Goal: Information Seeking & Learning: Learn about a topic

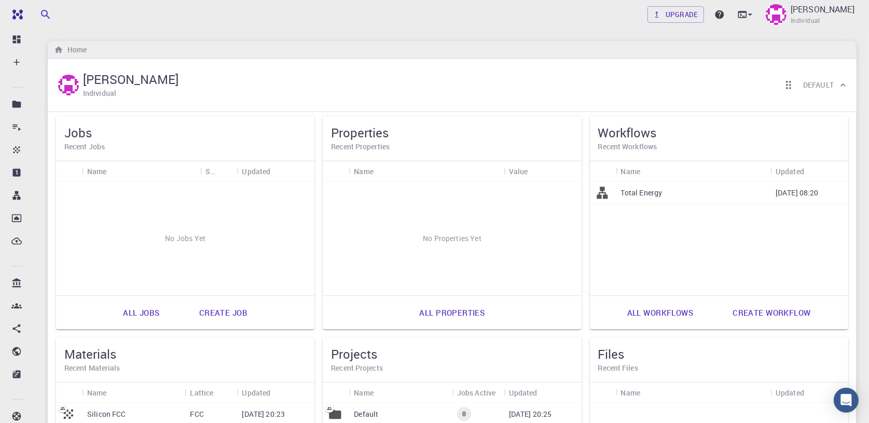
click at [185, 129] on h5 "Jobs" at bounding box center [185, 133] width 242 height 17
click at [670, 88] on div "[PERSON_NAME] Individual Default" at bounding box center [447, 85] width 782 height 32
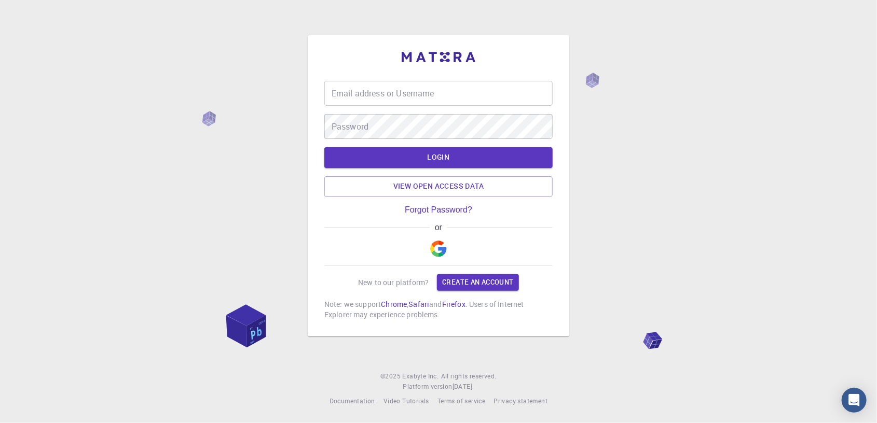
click at [438, 95] on input "Email address or Username" at bounding box center [438, 93] width 228 height 25
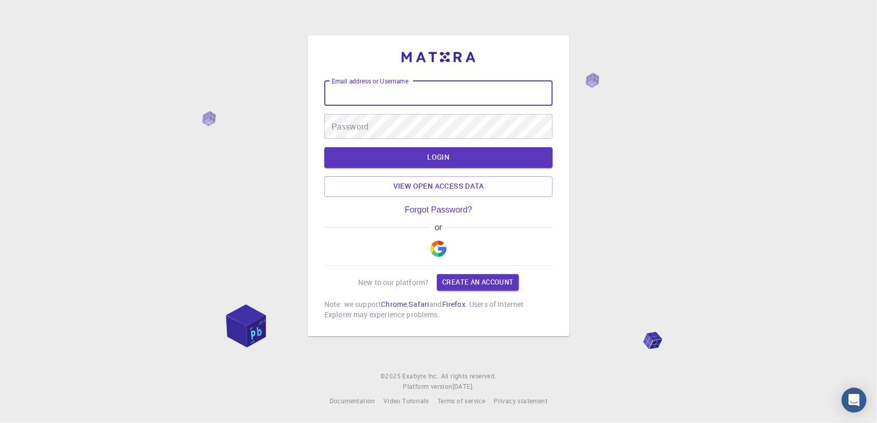
click at [371, 94] on input "Email address or Username" at bounding box center [438, 93] width 228 height 25
type input "ejigualemu"
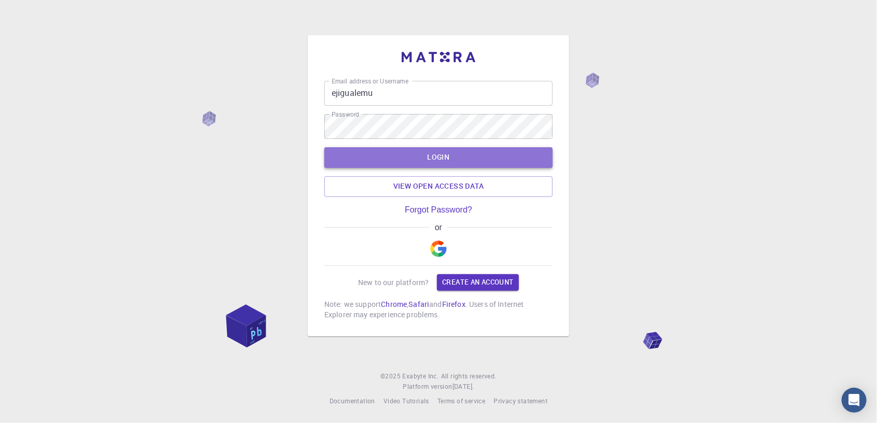
click at [442, 159] on button "LOGIN" at bounding box center [438, 157] width 228 height 21
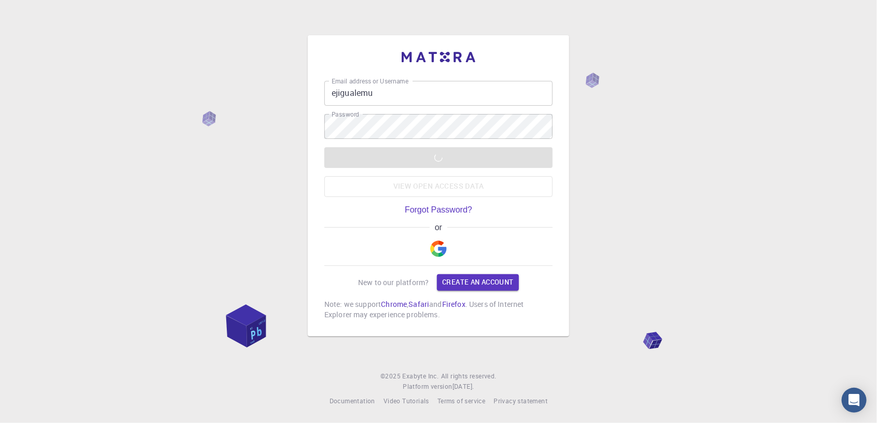
click at [117, 170] on div "Email address or Username ejigualemu Email address or Username Password Passwor…" at bounding box center [438, 211] width 877 height 423
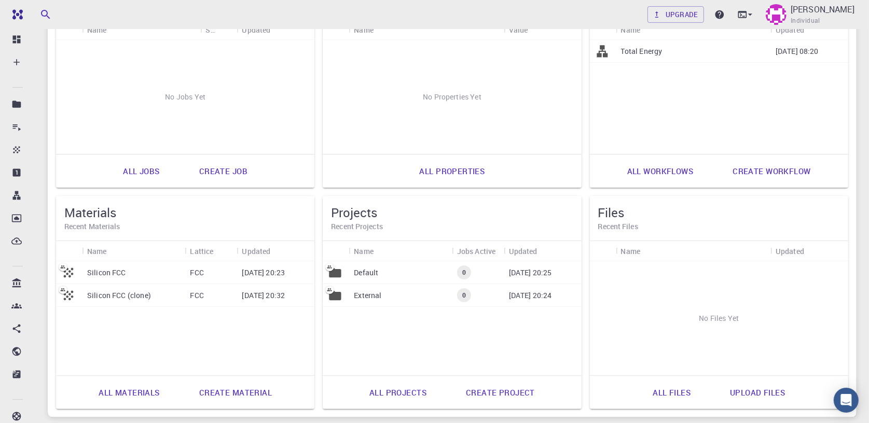
scroll to position [156, 0]
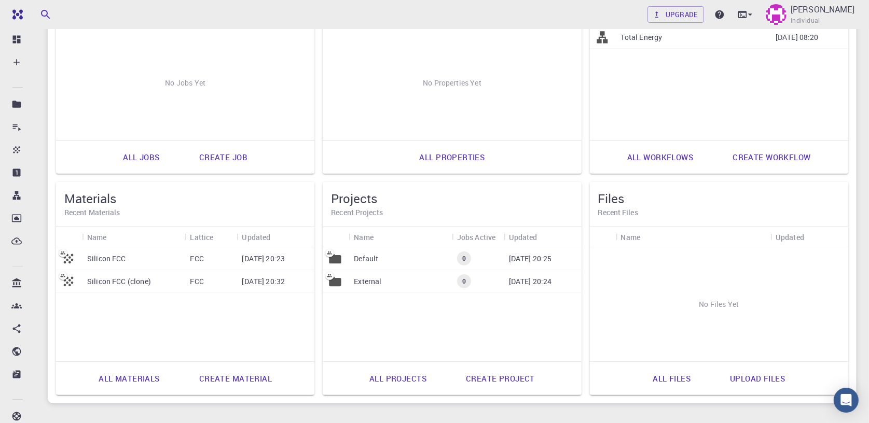
click at [191, 257] on p "FCC" at bounding box center [196, 259] width 13 height 10
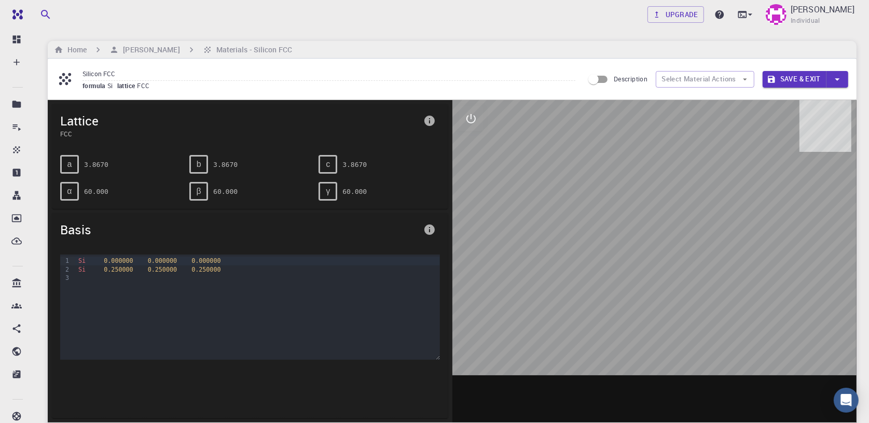
drag, startPoint x: 625, startPoint y: 258, endPoint x: 588, endPoint y: 247, distance: 38.4
drag, startPoint x: 588, startPoint y: 247, endPoint x: 585, endPoint y: 271, distance: 24.0
click at [585, 271] on div at bounding box center [654, 261] width 405 height 323
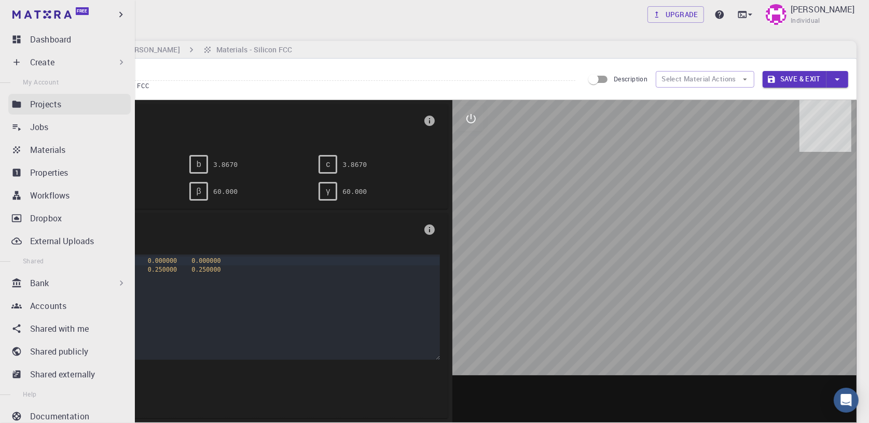
click at [44, 104] on p "Projects" at bounding box center [45, 104] width 31 height 12
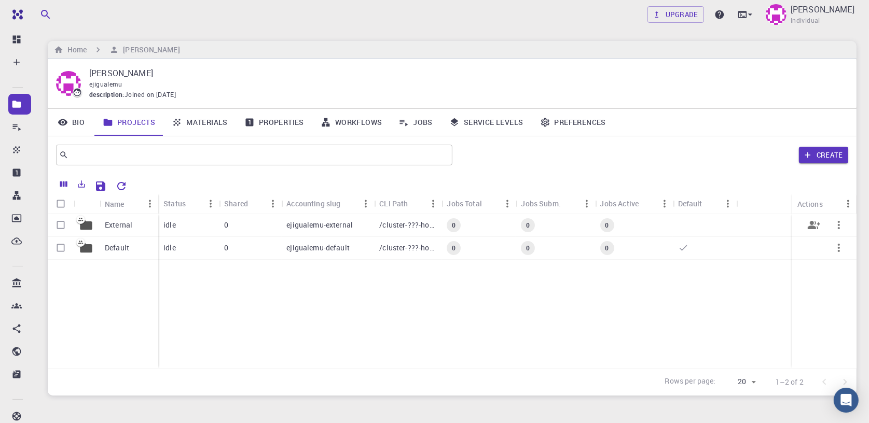
click at [351, 226] on p "ejigualemu-external" at bounding box center [319, 225] width 66 height 10
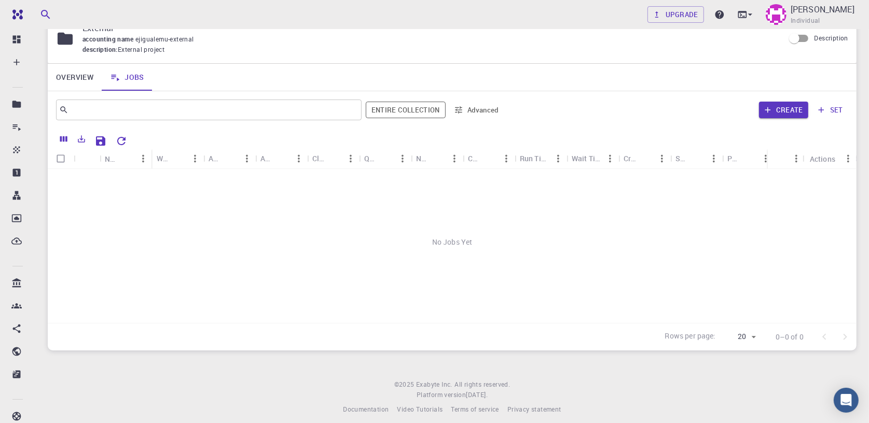
scroll to position [52, 0]
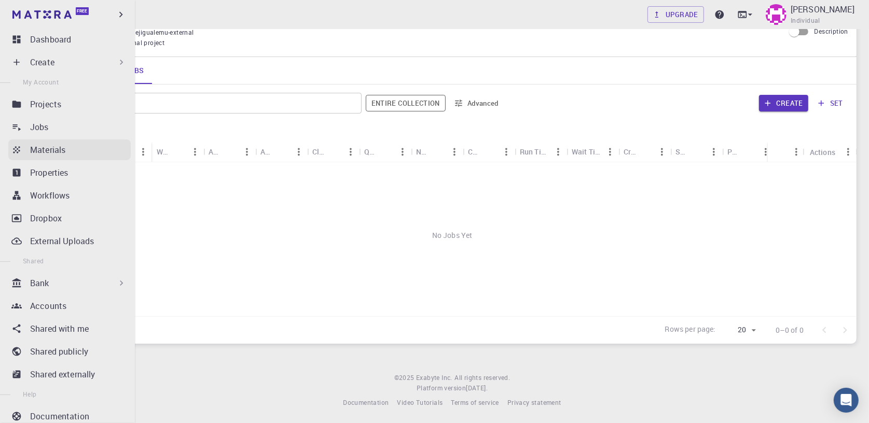
click at [52, 148] on p "Materials" at bounding box center [47, 150] width 35 height 12
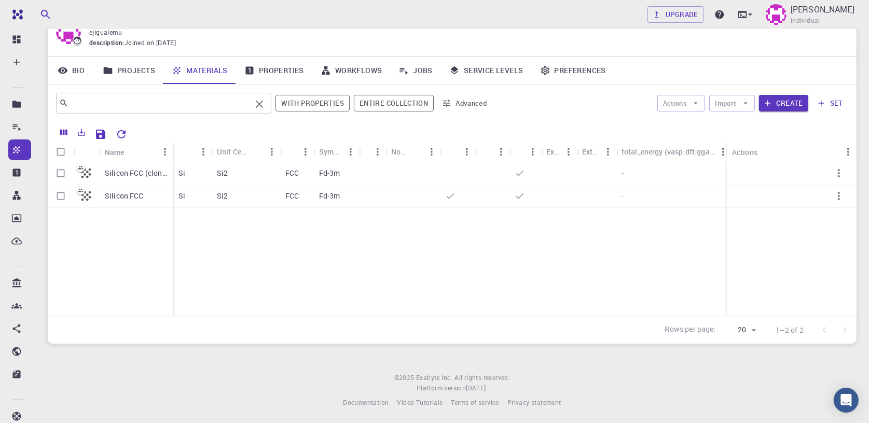
click at [226, 102] on input "text" at bounding box center [159, 103] width 183 height 15
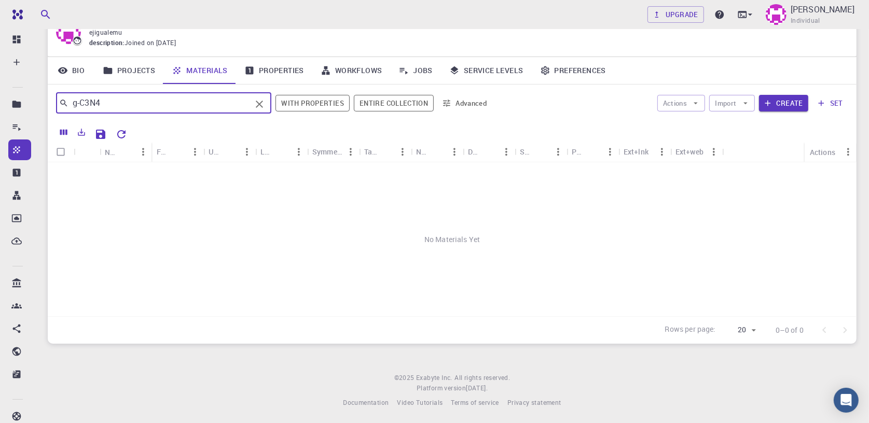
type input "g-C3N4"
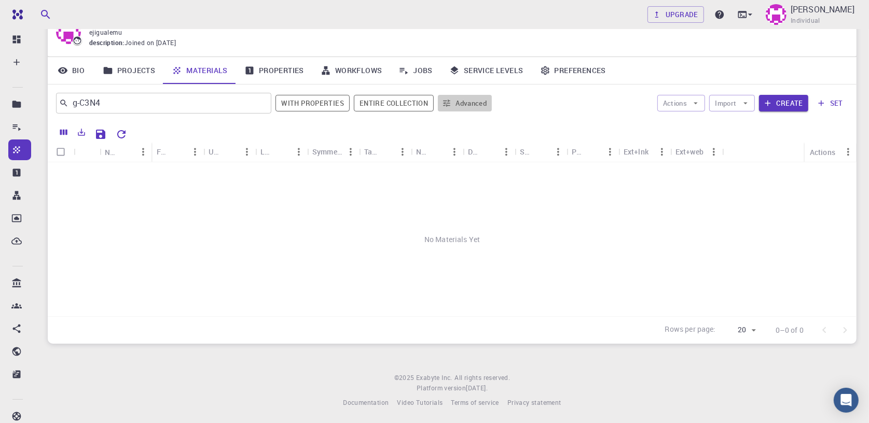
click at [463, 100] on button "Advanced" at bounding box center [465, 103] width 54 height 17
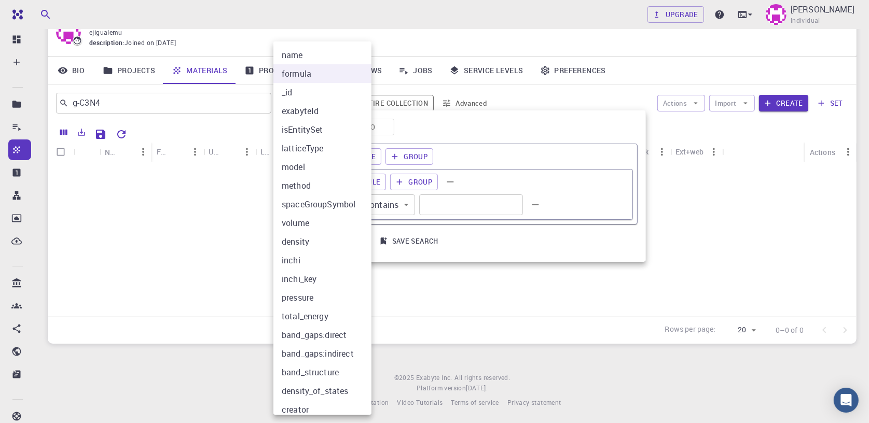
click at [341, 205] on body "Free Dashboard Create New Job New Material Create Material Upload File Import f…" at bounding box center [434, 186] width 869 height 477
click at [318, 73] on li "formula" at bounding box center [326, 73] width 106 height 19
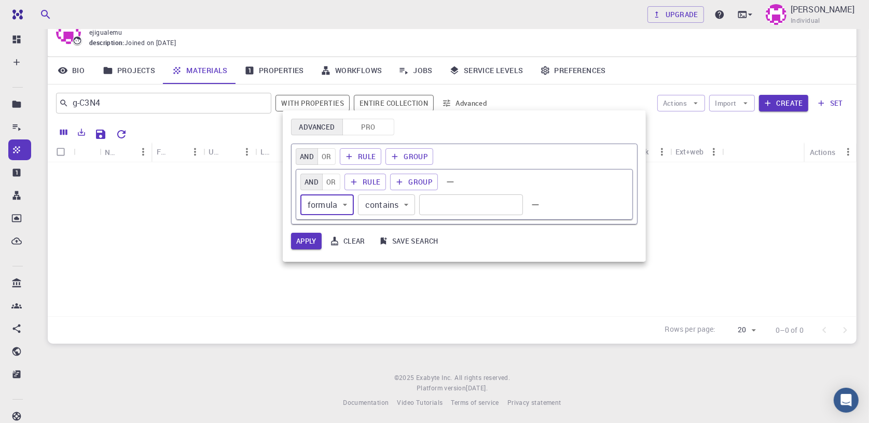
click at [405, 203] on body "Free Dashboard Create New Job New Material Create Material Upload File Import f…" at bounding box center [434, 186] width 869 height 477
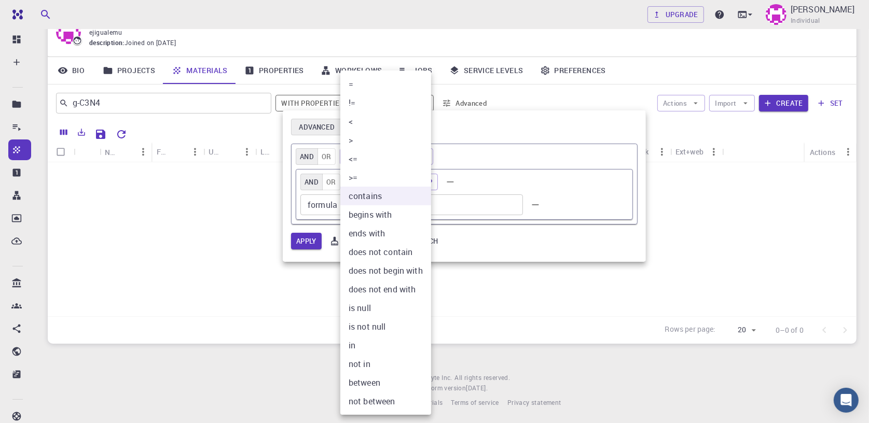
click at [451, 202] on div at bounding box center [434, 211] width 869 height 423
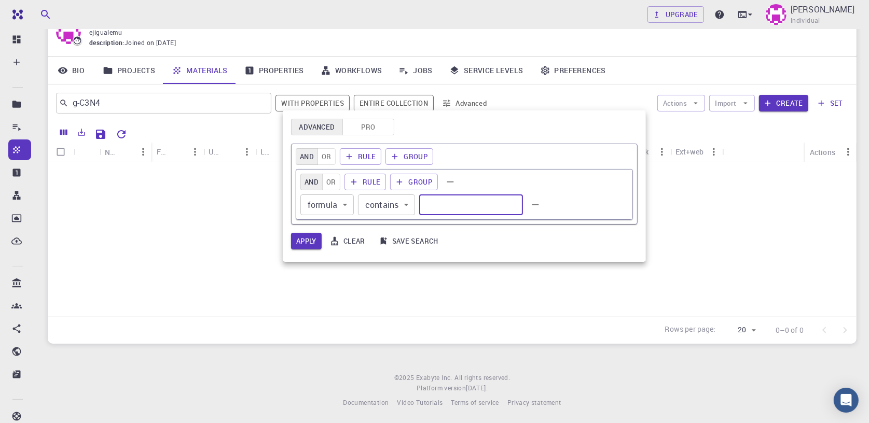
click at [452, 202] on input "text" at bounding box center [471, 205] width 104 height 21
type input "g-C3N4"
click at [415, 241] on button "Save search" at bounding box center [409, 241] width 69 height 17
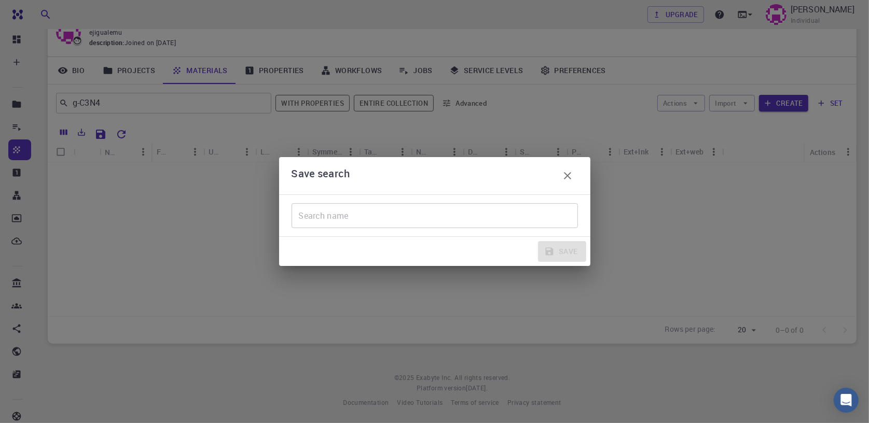
click at [569, 174] on icon "button" at bounding box center [567, 175] width 7 height 7
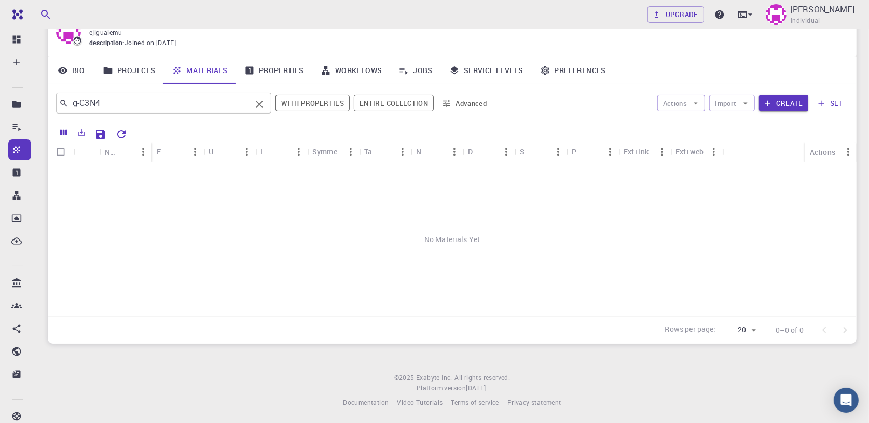
click at [215, 100] on input "g-C3N4" at bounding box center [159, 103] width 183 height 15
click at [458, 102] on button "Advanced" at bounding box center [465, 103] width 54 height 17
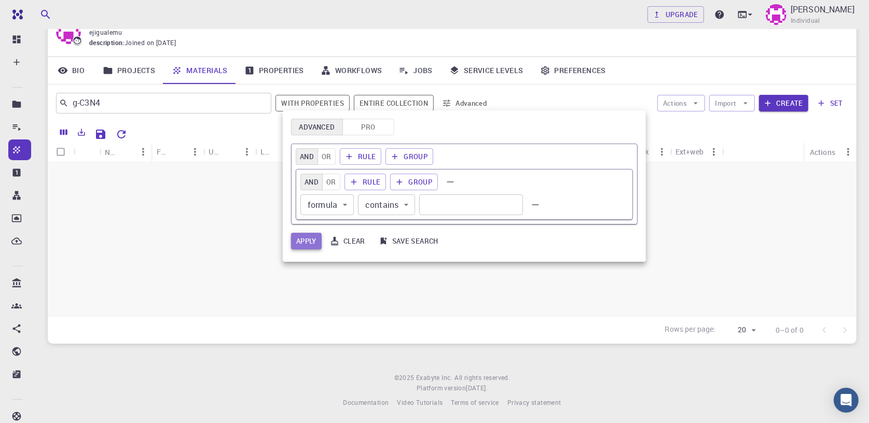
click at [310, 237] on button "Apply" at bounding box center [306, 241] width 31 height 17
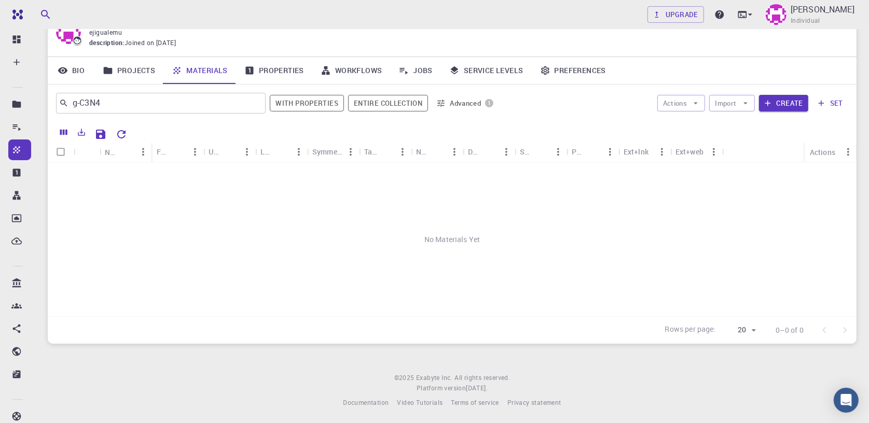
click at [460, 103] on button "Advanced 1" at bounding box center [464, 103] width 65 height 17
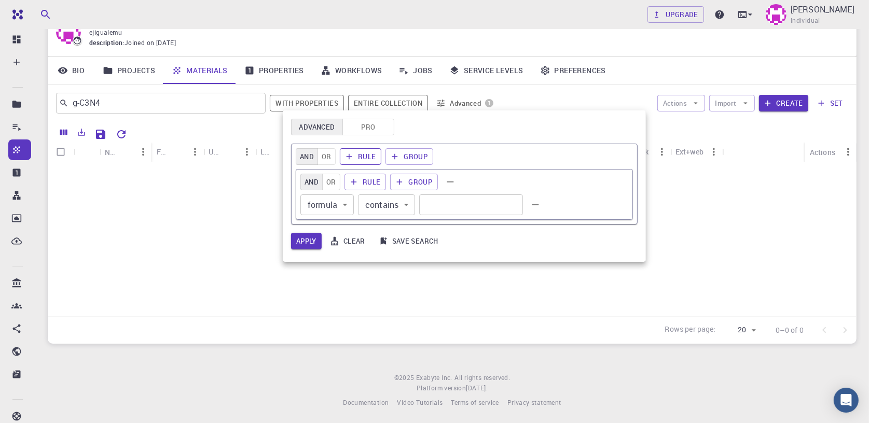
click at [344, 156] on icon "button" at bounding box center [348, 156] width 9 height 9
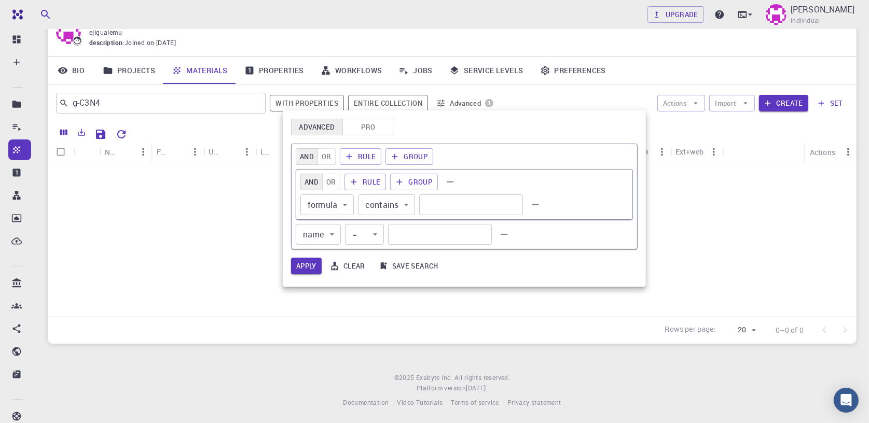
click at [334, 233] on body "Free Dashboard Create New Job New Material Create Material Upload File Import f…" at bounding box center [434, 186] width 869 height 477
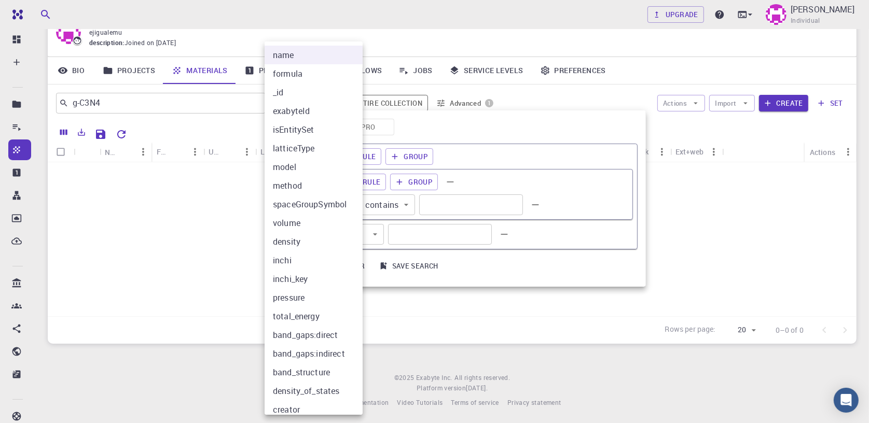
click at [397, 233] on div at bounding box center [434, 211] width 869 height 423
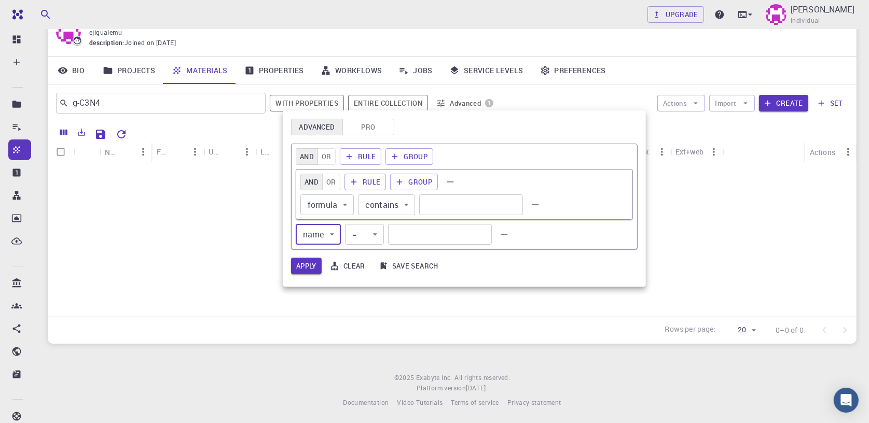
click at [376, 234] on body "Free Dashboard Create New Job New Material Create Material Upload File Import f…" at bounding box center [434, 186] width 869 height 477
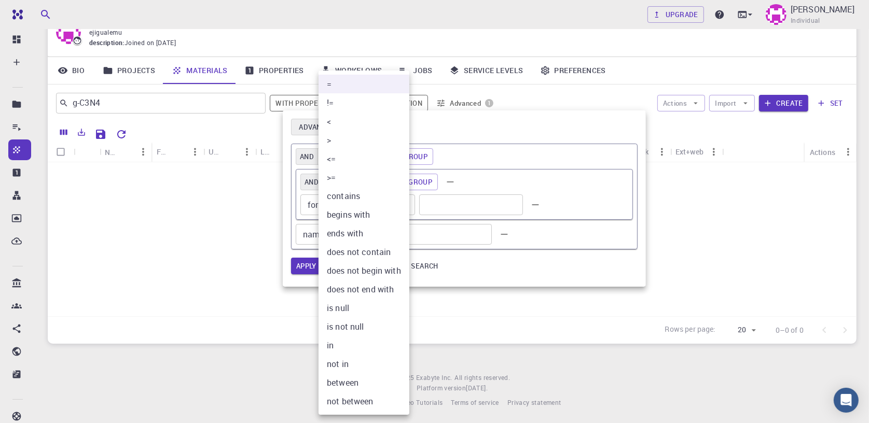
click at [466, 232] on div at bounding box center [434, 211] width 869 height 423
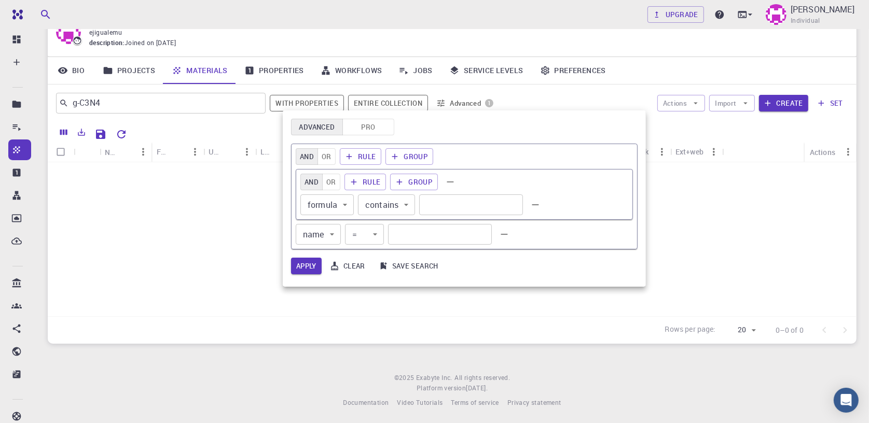
click at [93, 260] on div at bounding box center [434, 211] width 869 height 423
